Goal: Task Accomplishment & Management: Manage account settings

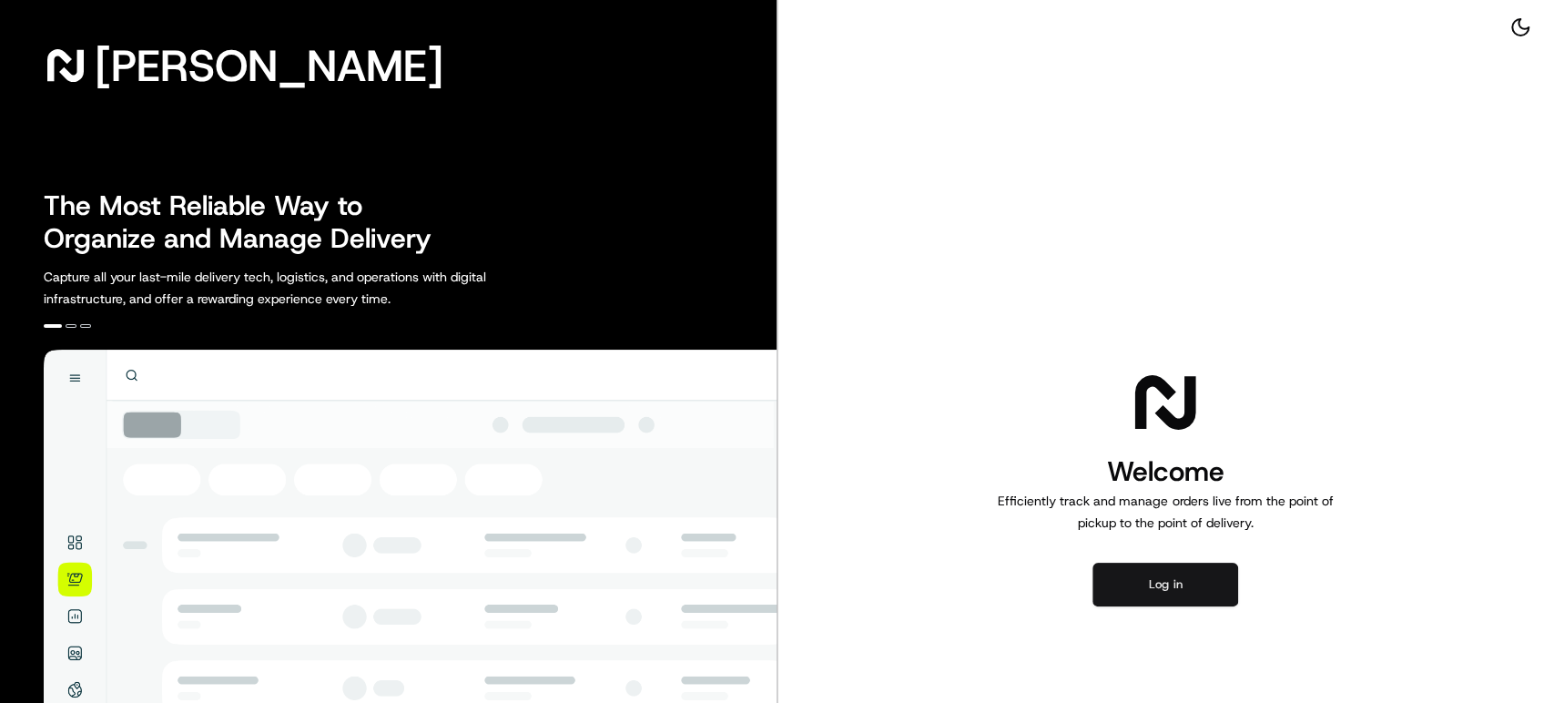
click at [1149, 585] on button "Log in" at bounding box center [1165, 585] width 146 height 44
